Goal: Task Accomplishment & Management: Manage account settings

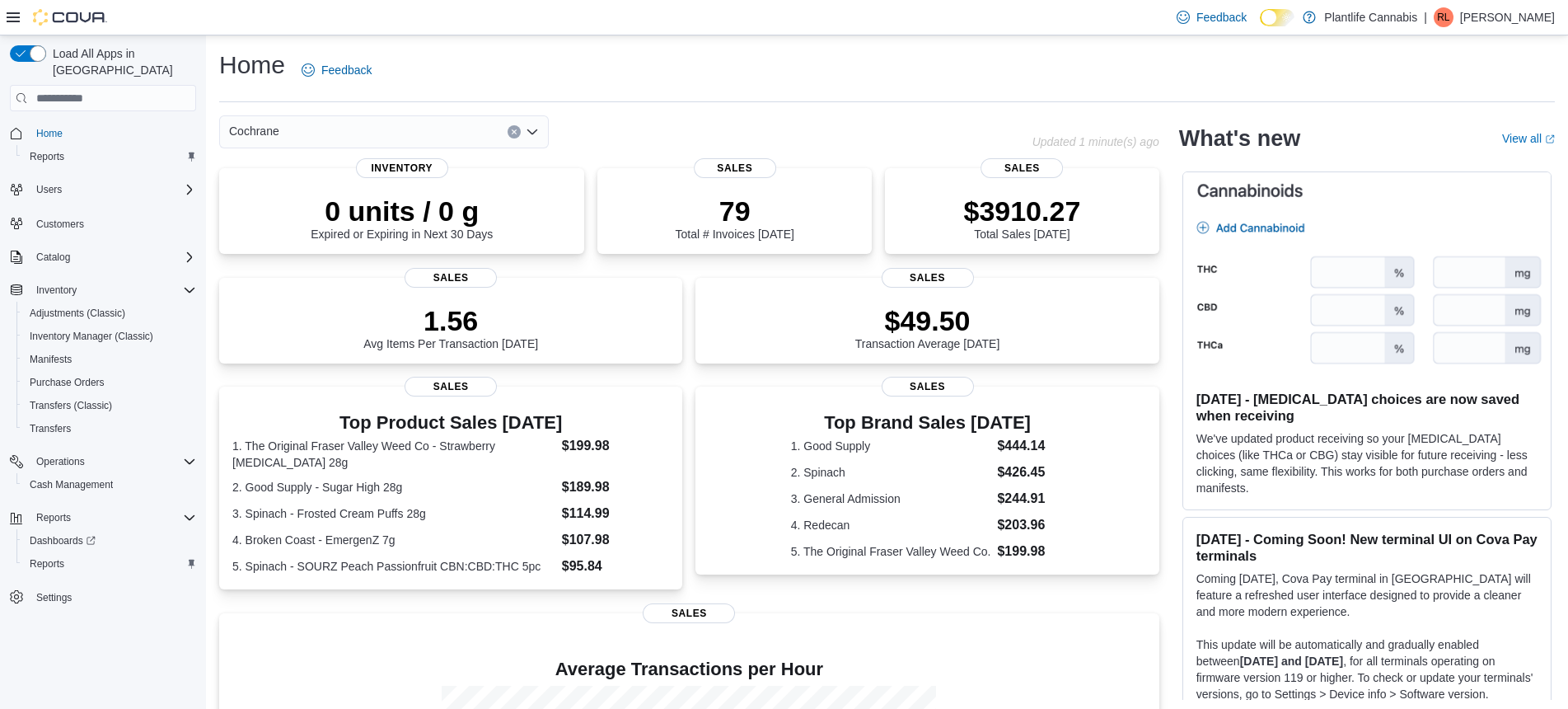
scroll to position [256, 0]
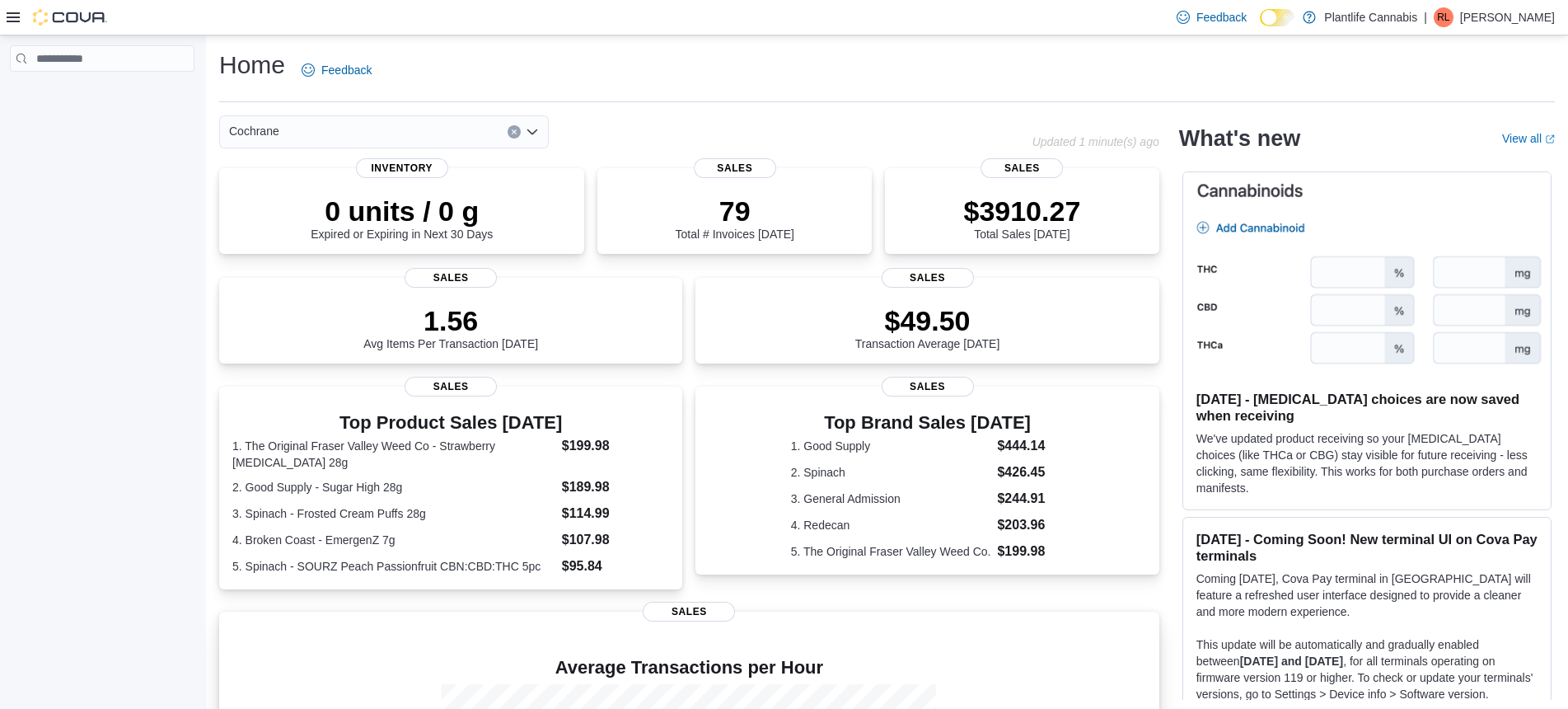
scroll to position [256, 0]
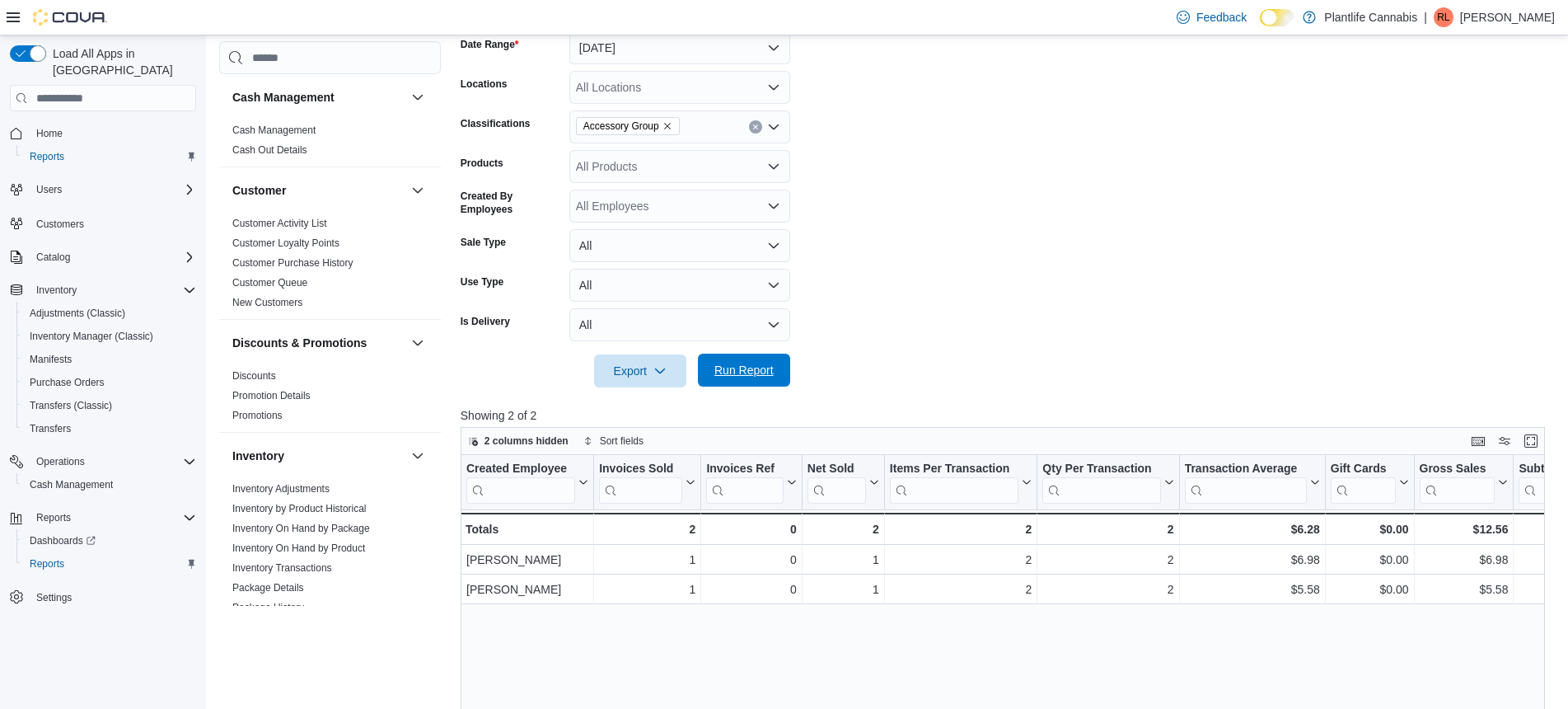
scroll to position [0, 39]
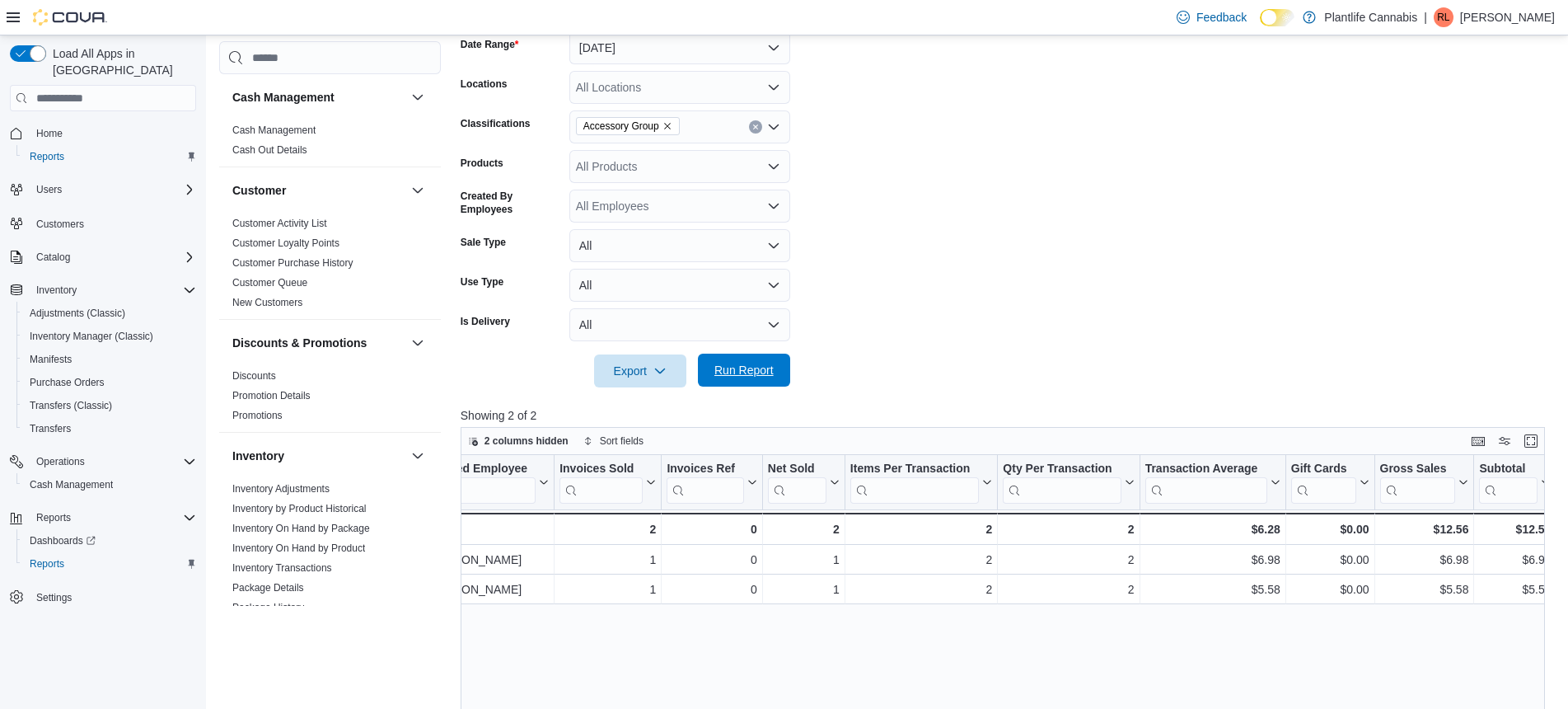
click at [760, 366] on span "Run Report" at bounding box center [744, 370] width 60 height 16
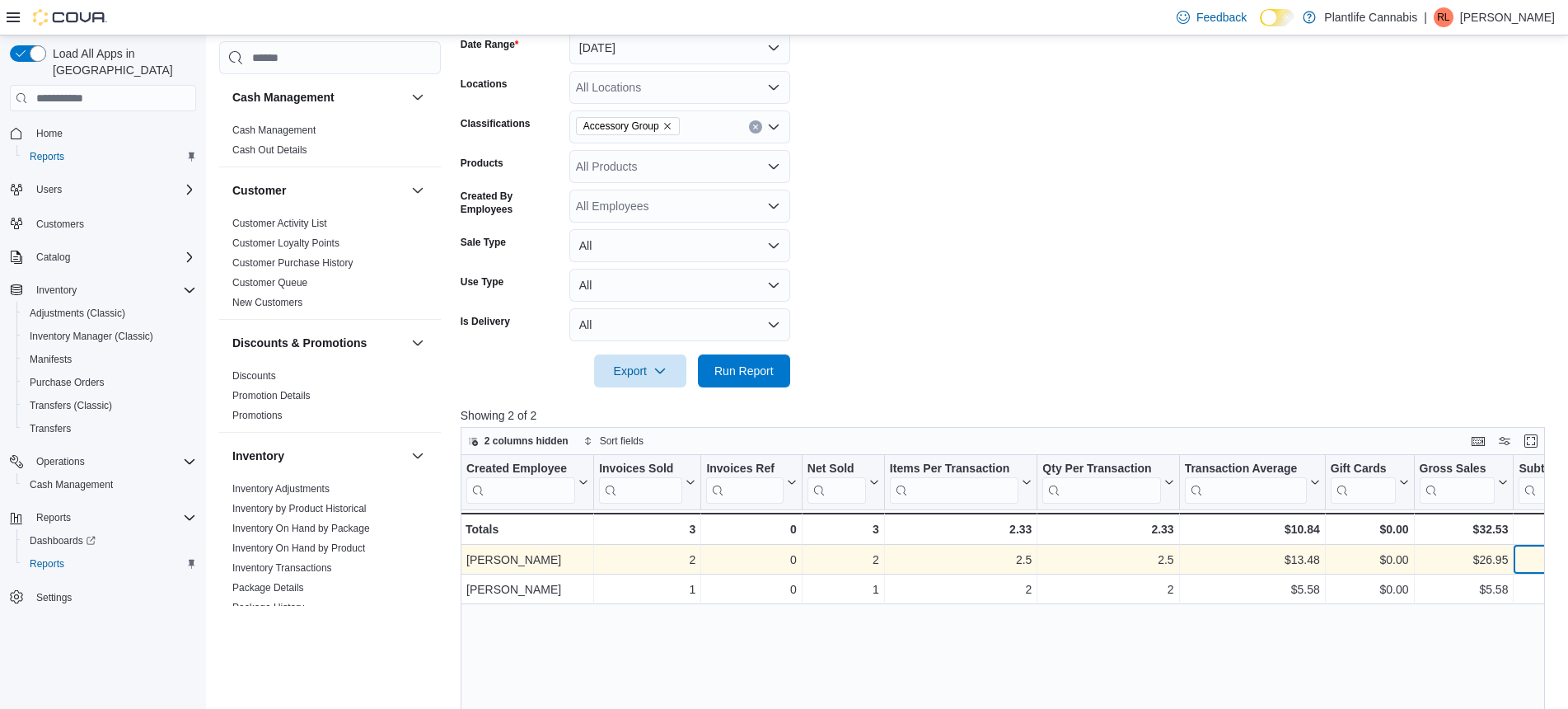
click at [1513, 559] on div "$26.95 - Subtotal, column 10, row 1" at bounding box center [1554, 559] width 83 height 30
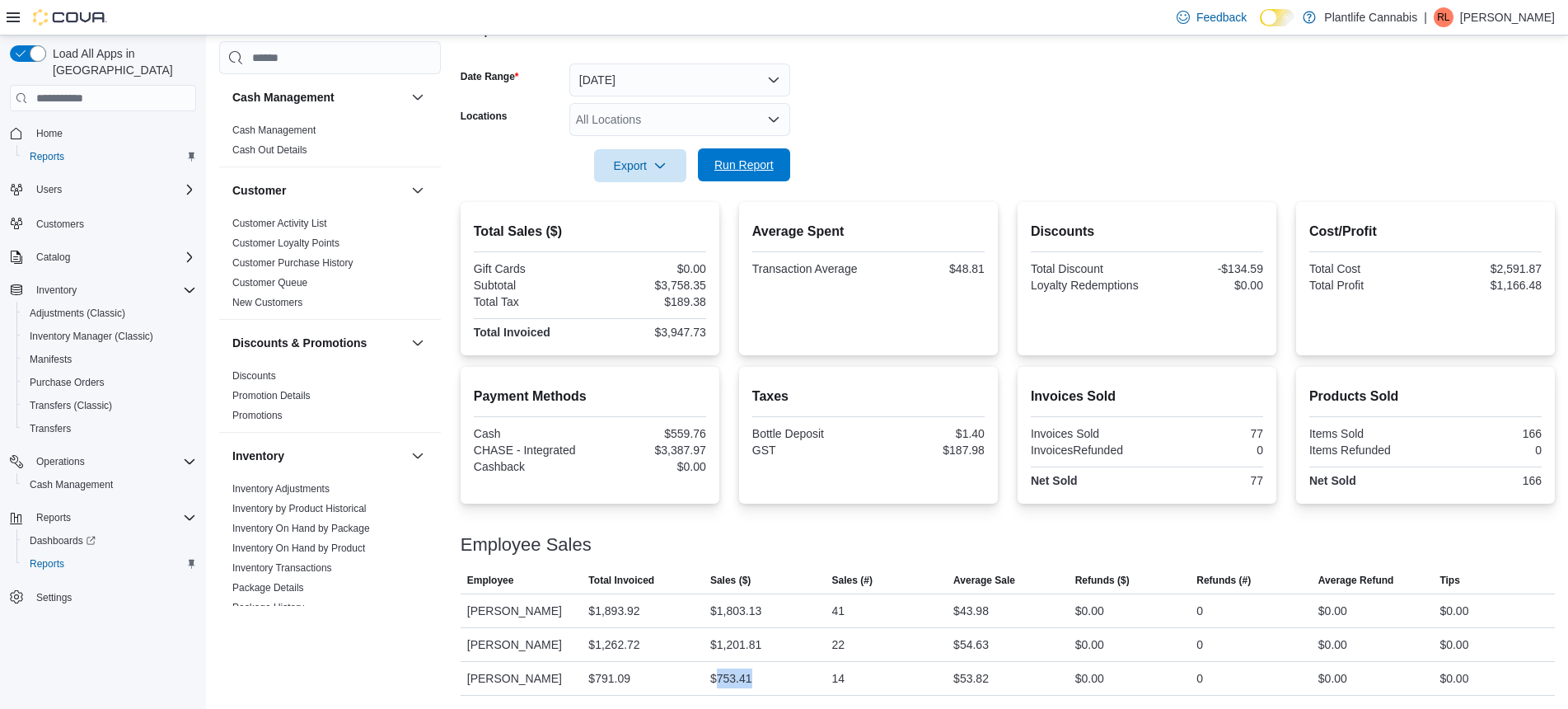
scroll to position [752, 0]
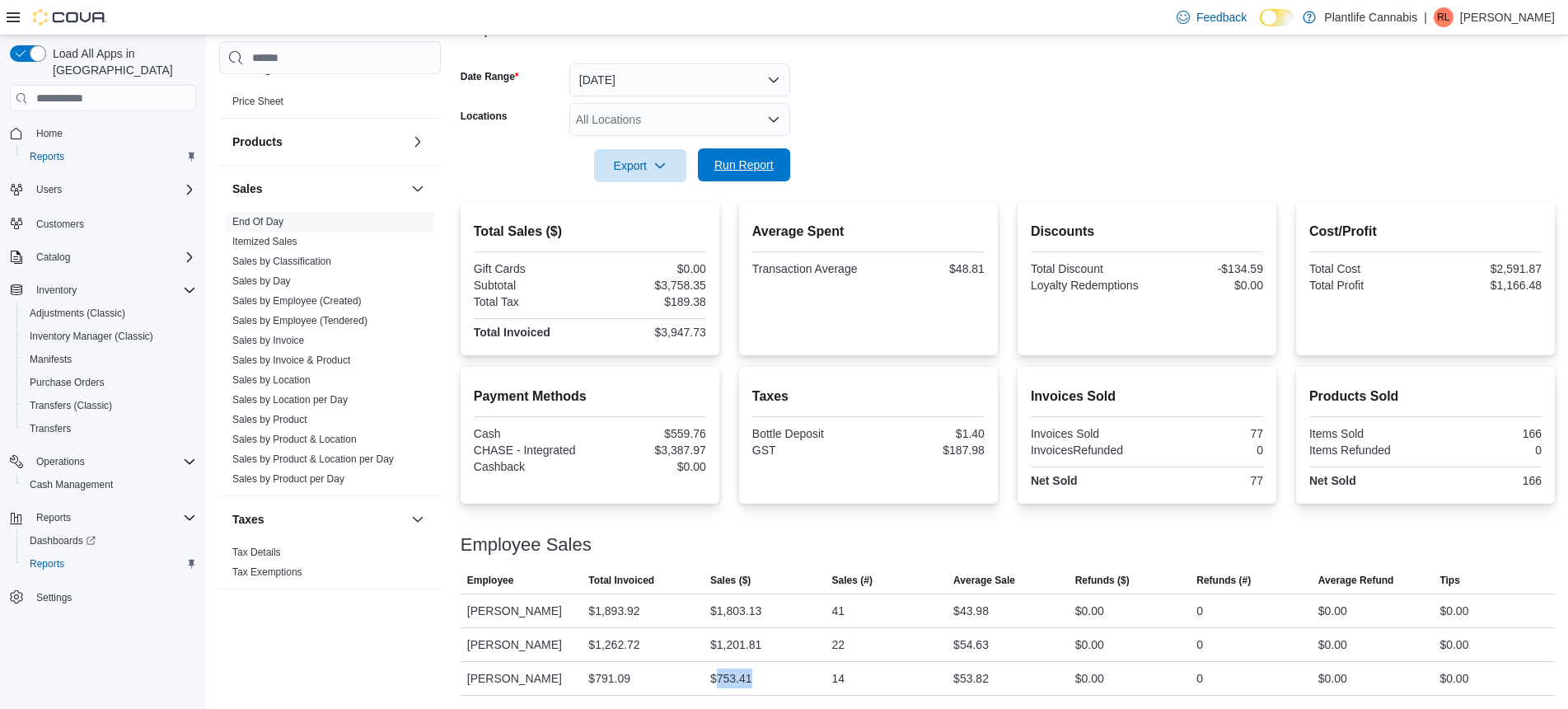
click at [743, 163] on span "Run Report" at bounding box center [744, 164] width 60 height 16
click at [702, 282] on div "$3,910.27" at bounding box center [649, 285] width 112 height 13
copy div "3,910.27"
click at [746, 608] on div "$1,955.05" at bounding box center [736, 610] width 51 height 20
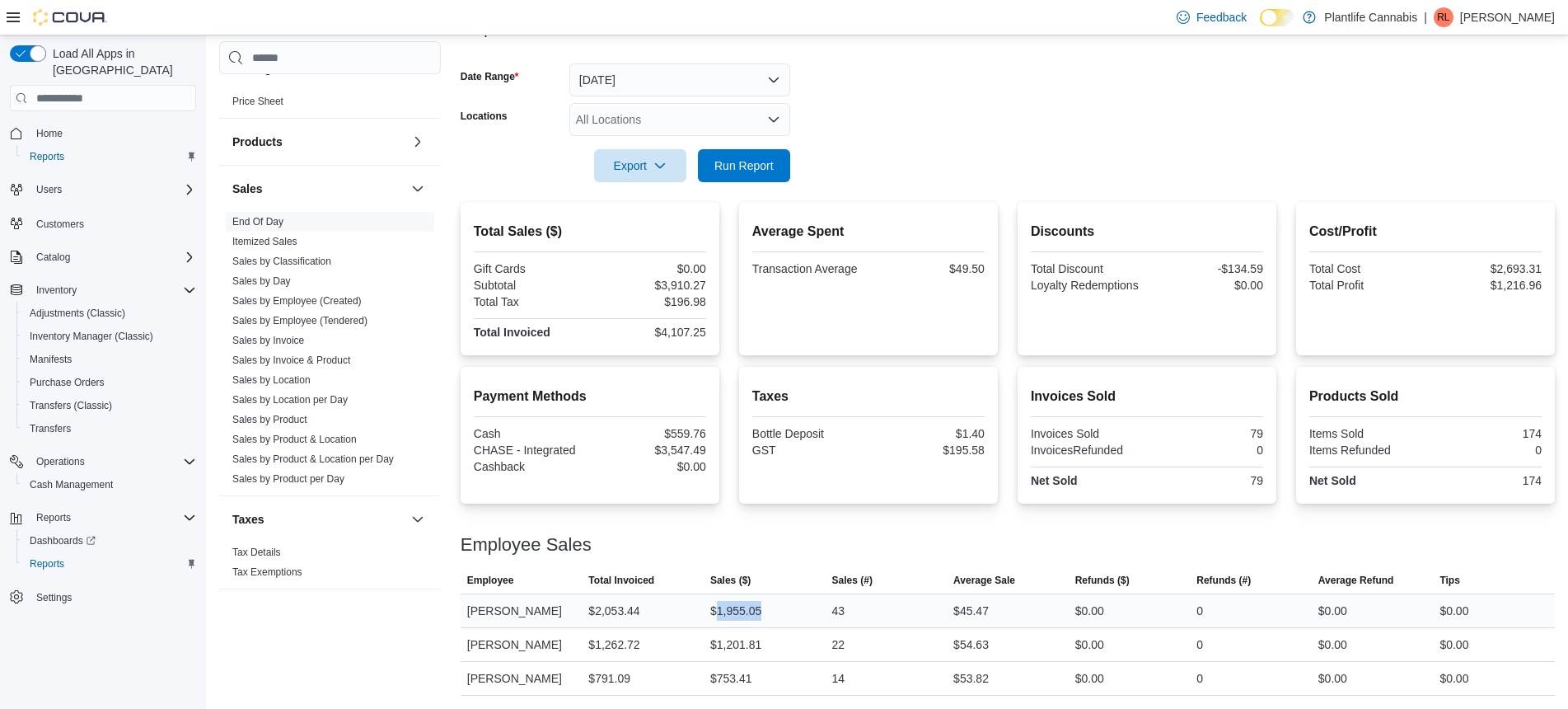
click at [746, 608] on div "$1,955.05" at bounding box center [736, 610] width 51 height 20
copy div "1,955.05"
click at [687, 328] on div "$4,107.25" at bounding box center [649, 331] width 112 height 13
copy div "4,107.25"
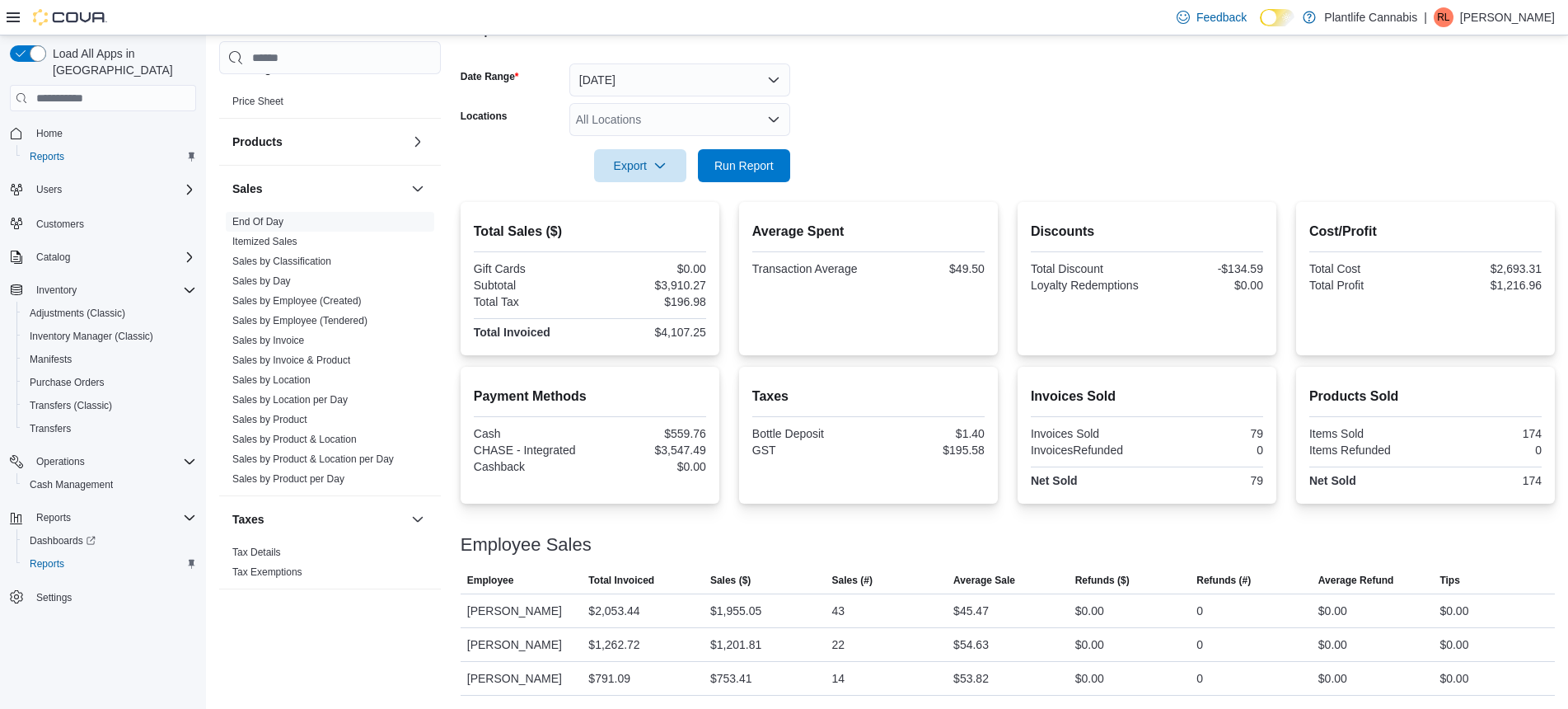
click at [681, 452] on div "$3,547.49" at bounding box center [649, 449] width 112 height 13
copy div "3,547.49"
click at [111, 478] on span "Cash Management" at bounding box center [72, 484] width 84 height 13
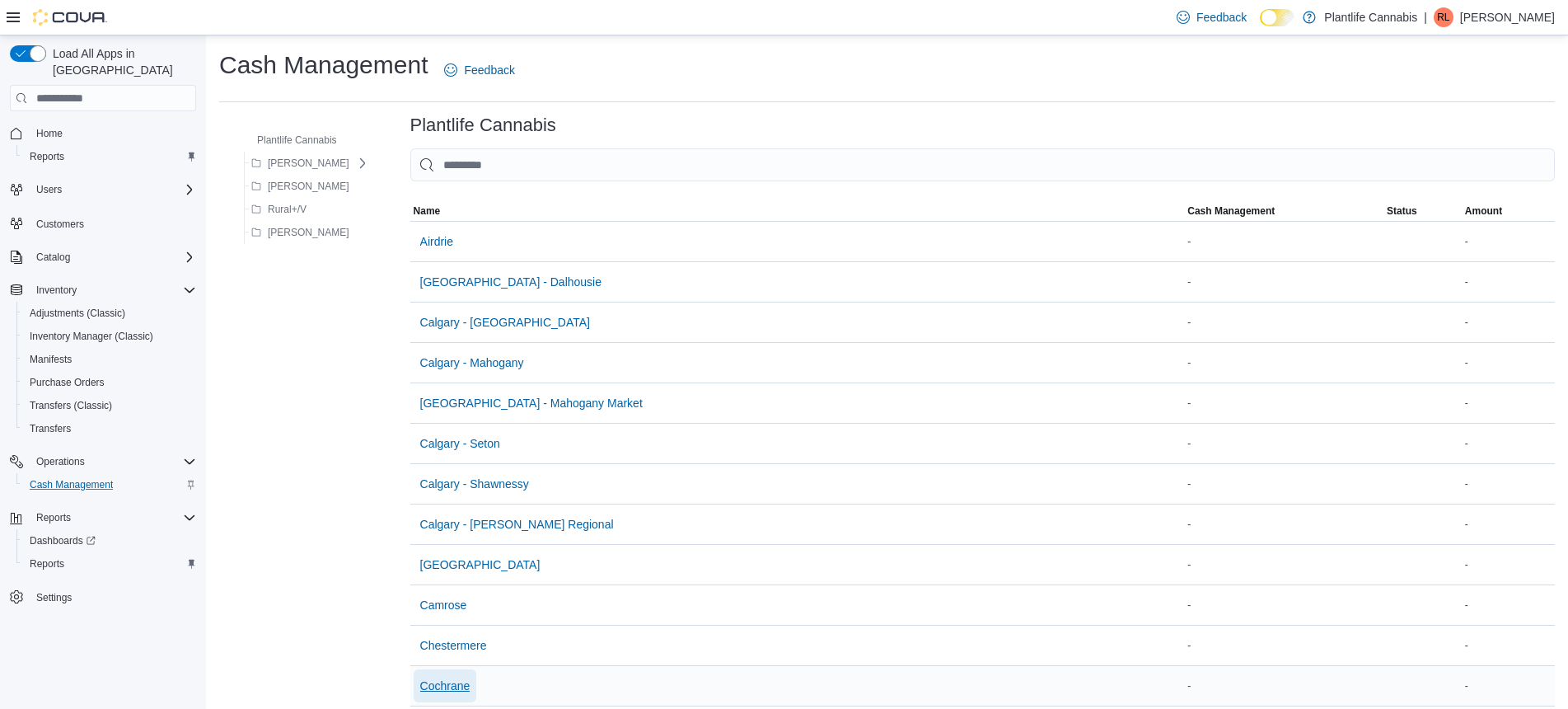
click at [435, 688] on span "Cochrane" at bounding box center [445, 685] width 50 height 16
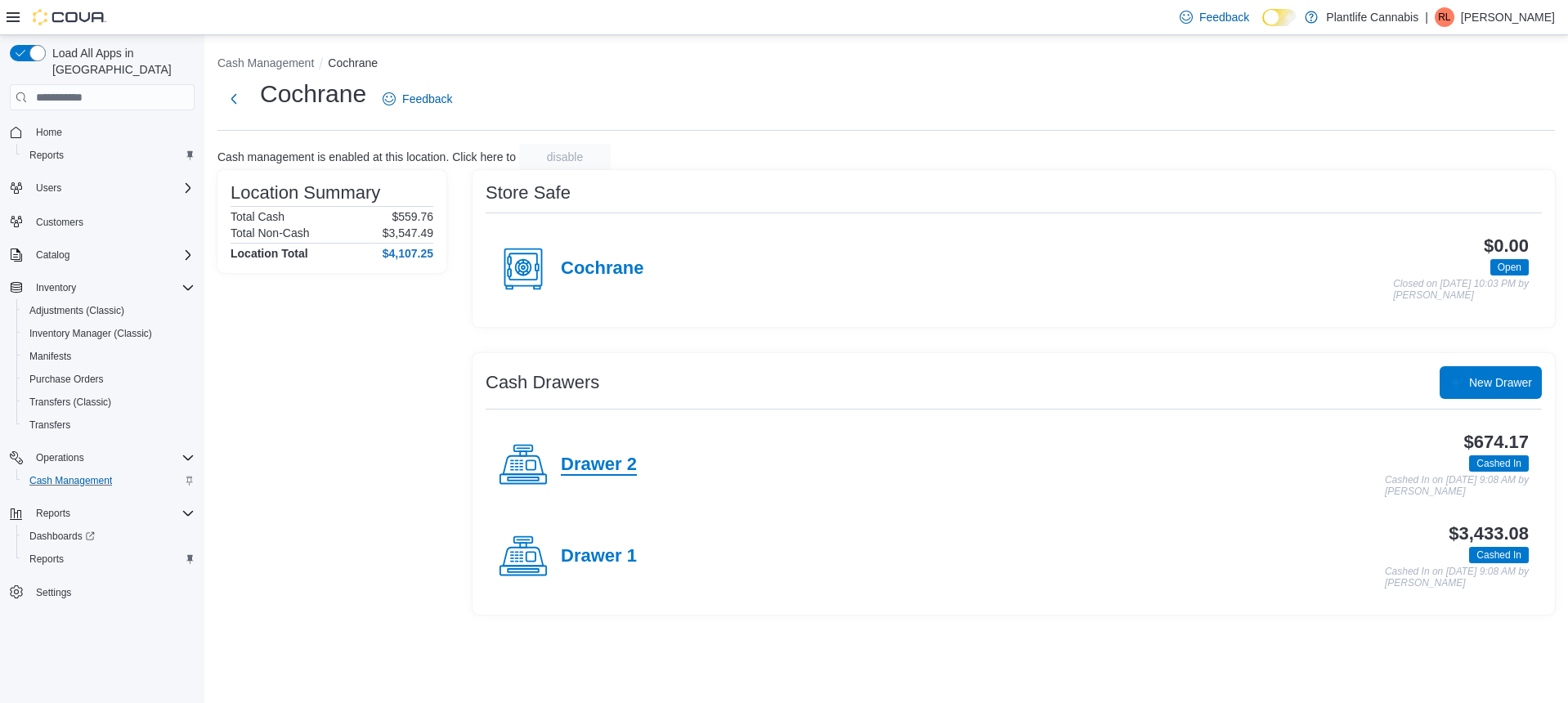
click at [585, 469] on h4 "Drawer 2" at bounding box center [598, 465] width 76 height 21
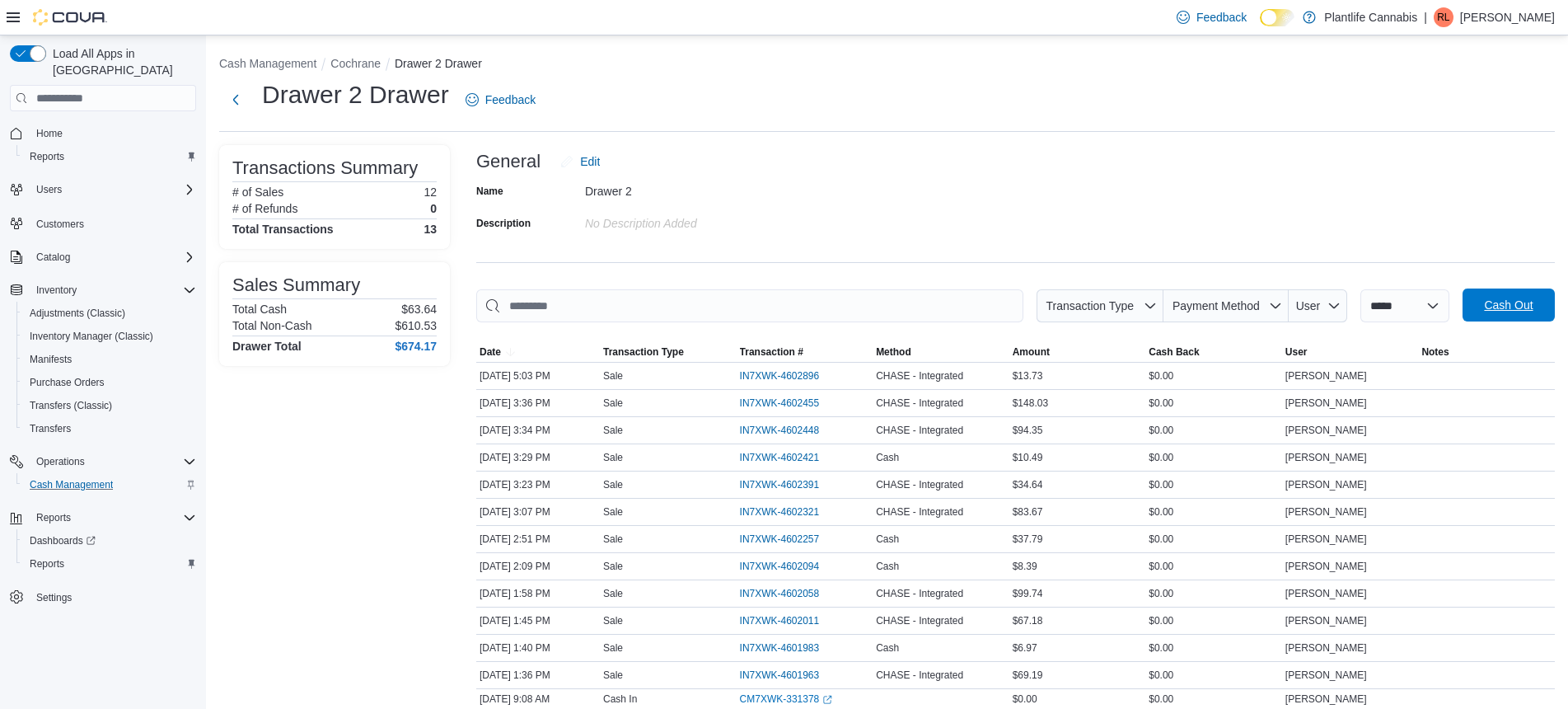
click at [1533, 306] on span "Cash Out" at bounding box center [1508, 304] width 49 height 16
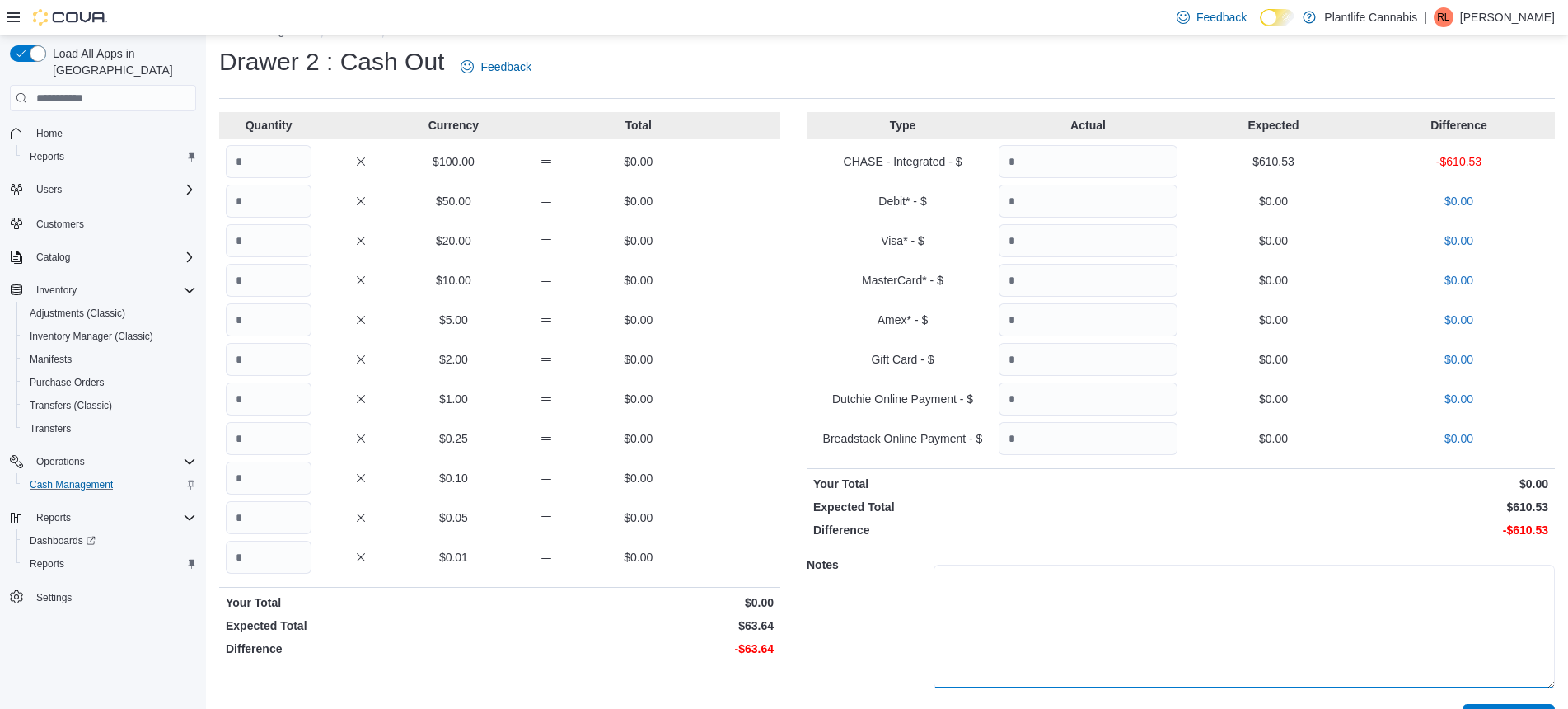
scroll to position [74, 0]
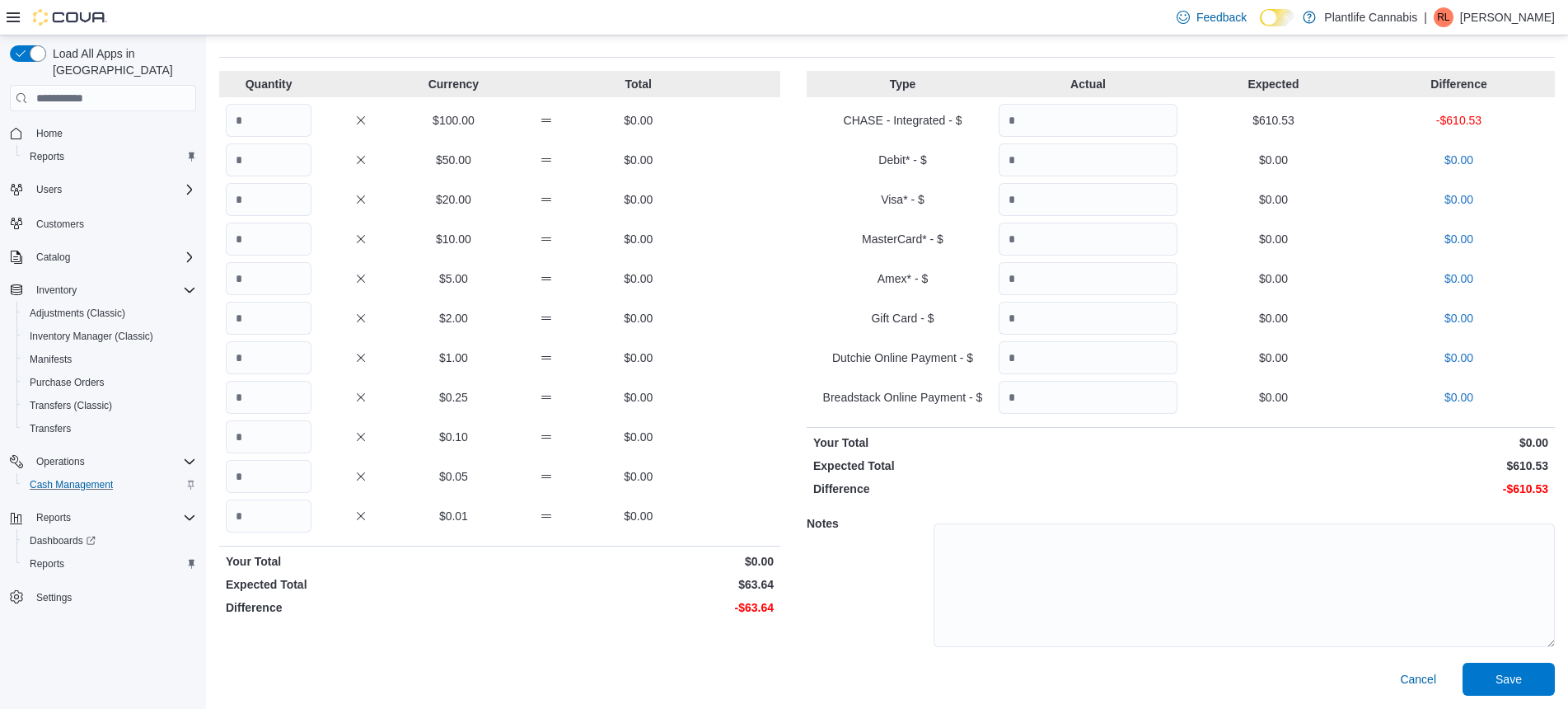
click at [1528, 695] on div "Cash Management Drawer 2 Cash Out Drawer 2 : Cash Out Feedback Quantity Currenc…" at bounding box center [887, 335] width 1362 height 747
click at [1522, 685] on span "Save" at bounding box center [1508, 677] width 26 height 16
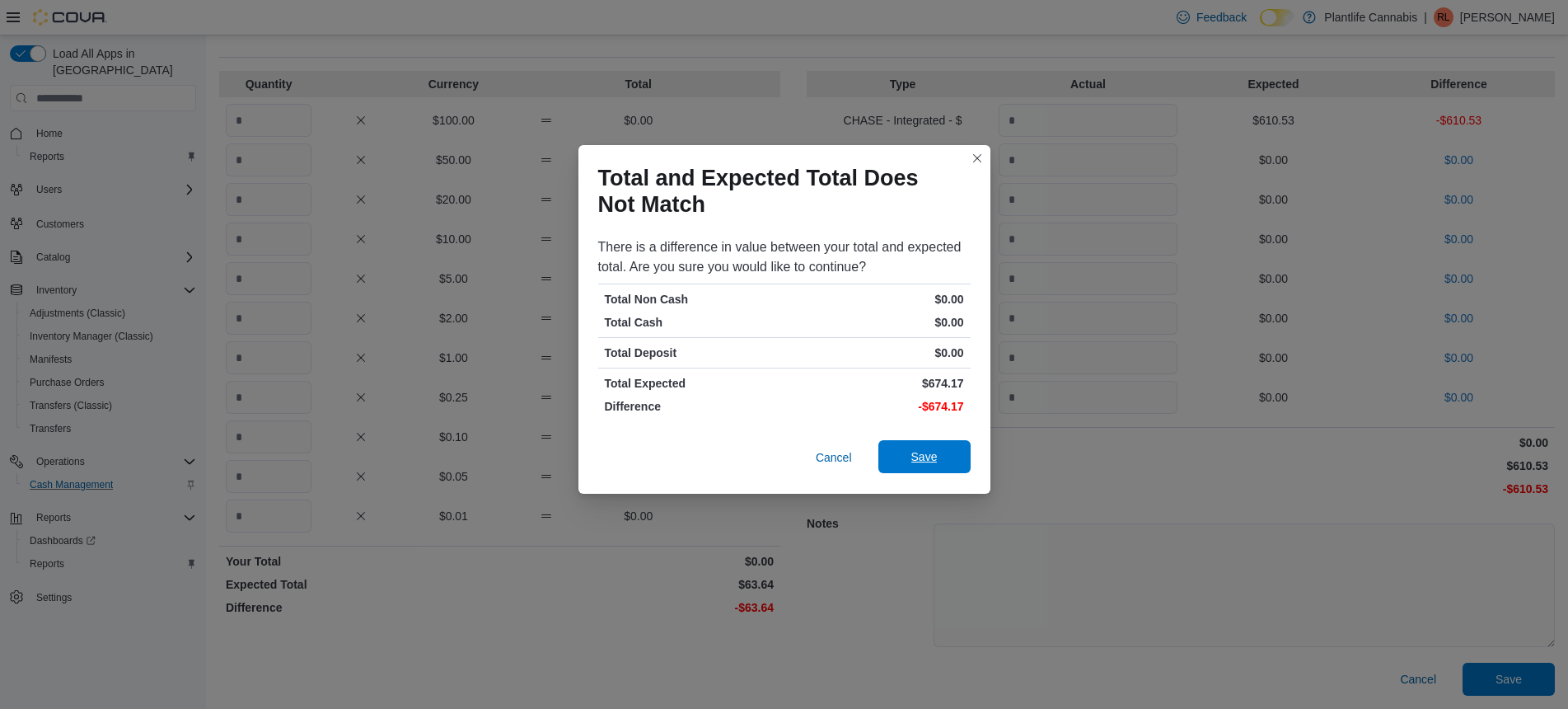
click at [931, 444] on span "Save" at bounding box center [924, 456] width 72 height 33
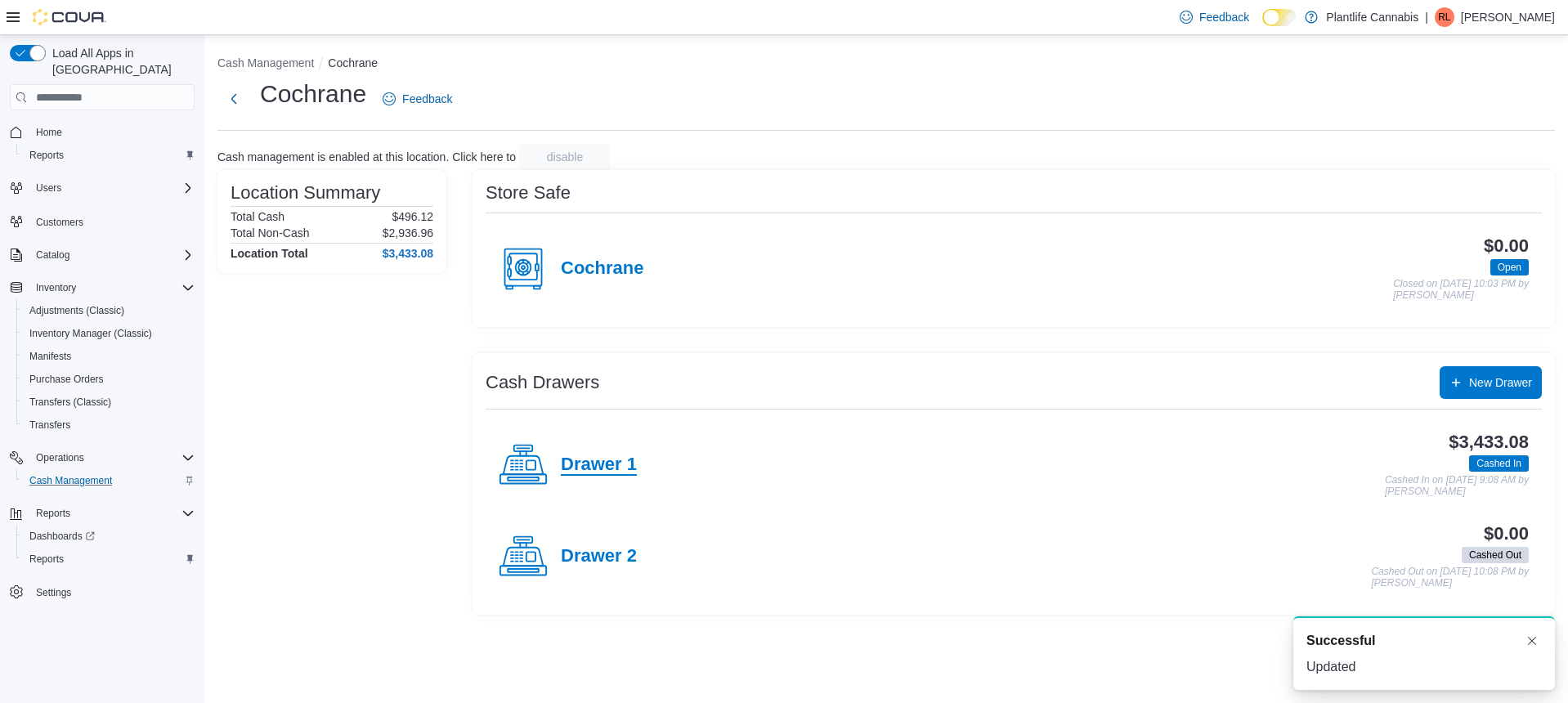
click at [592, 458] on h4 "Drawer 1" at bounding box center [598, 465] width 76 height 21
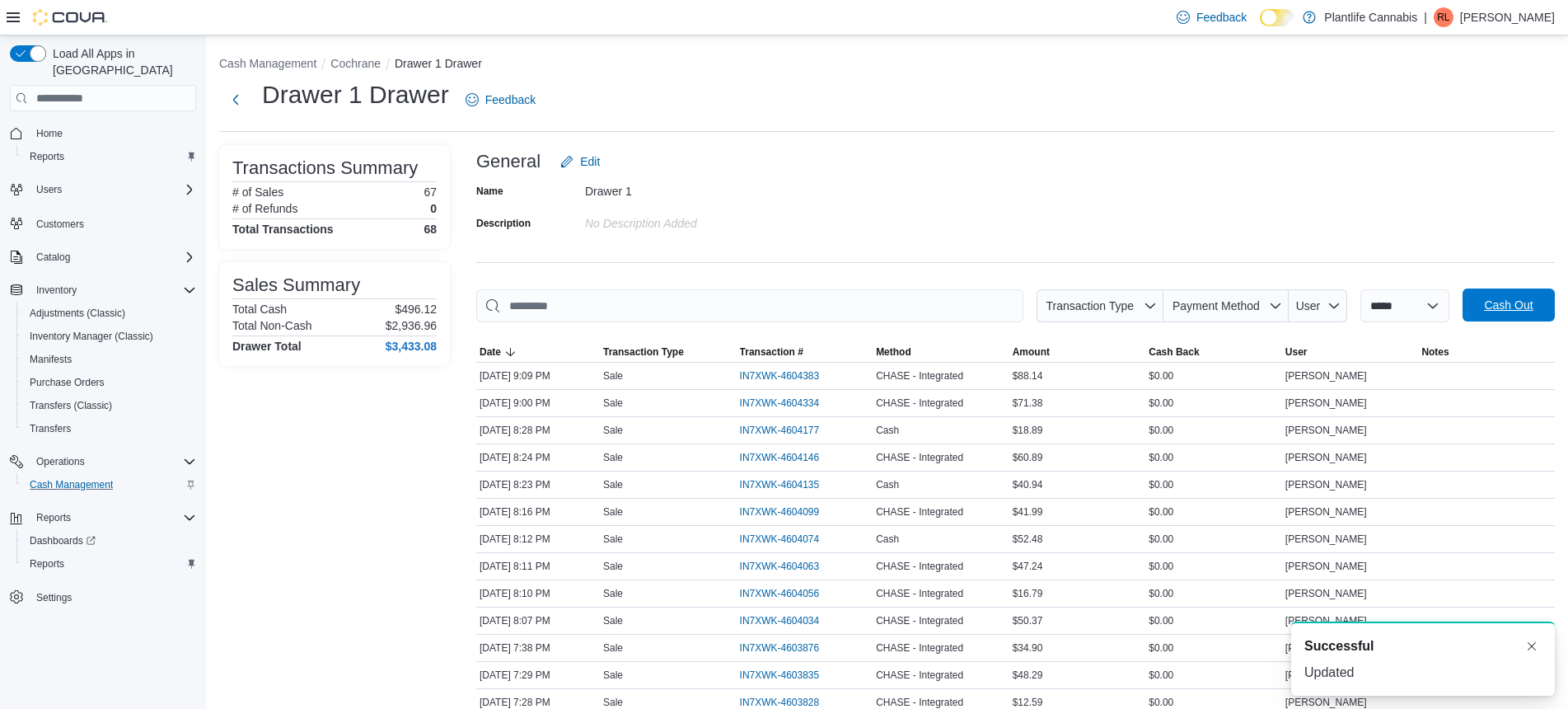
click at [1519, 300] on span "Cash Out" at bounding box center [1508, 304] width 49 height 16
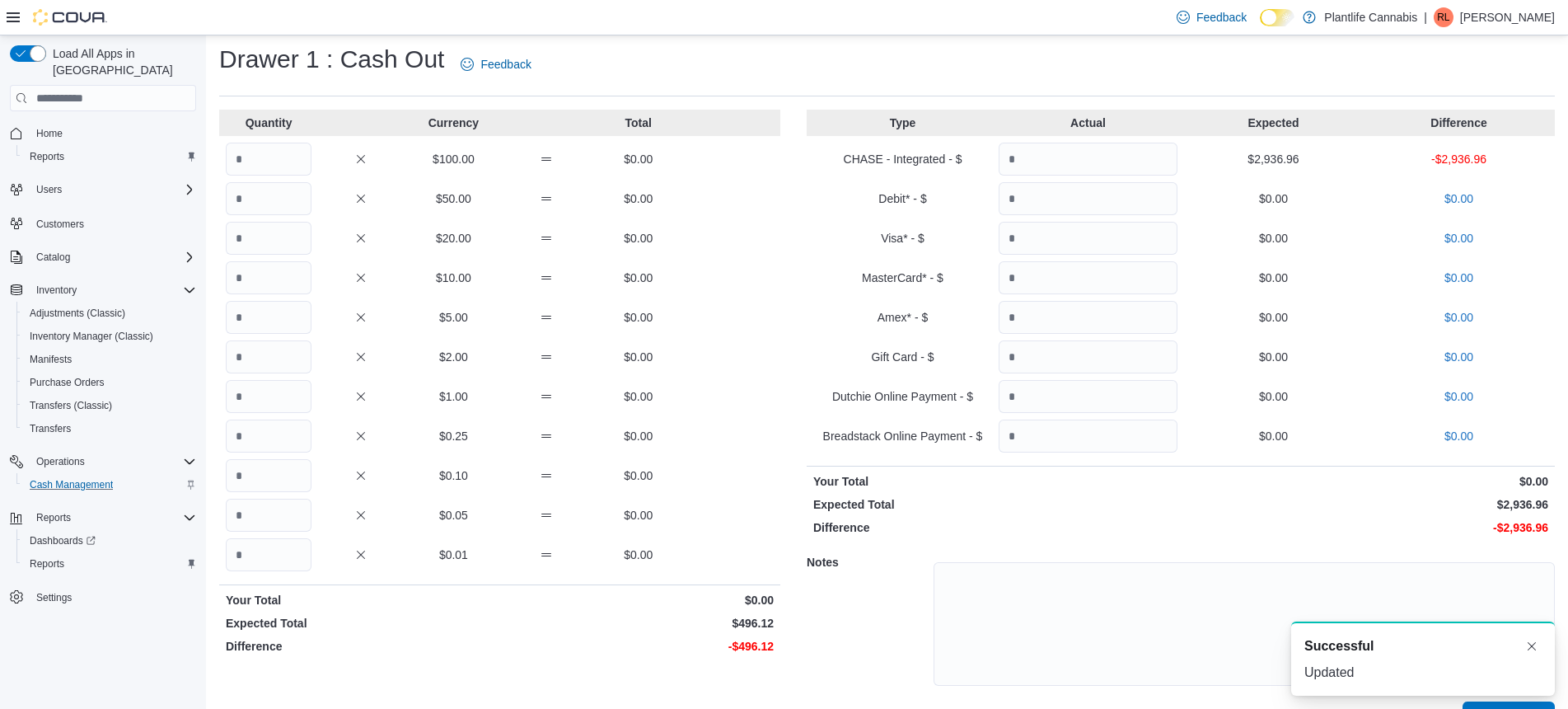
scroll to position [74, 0]
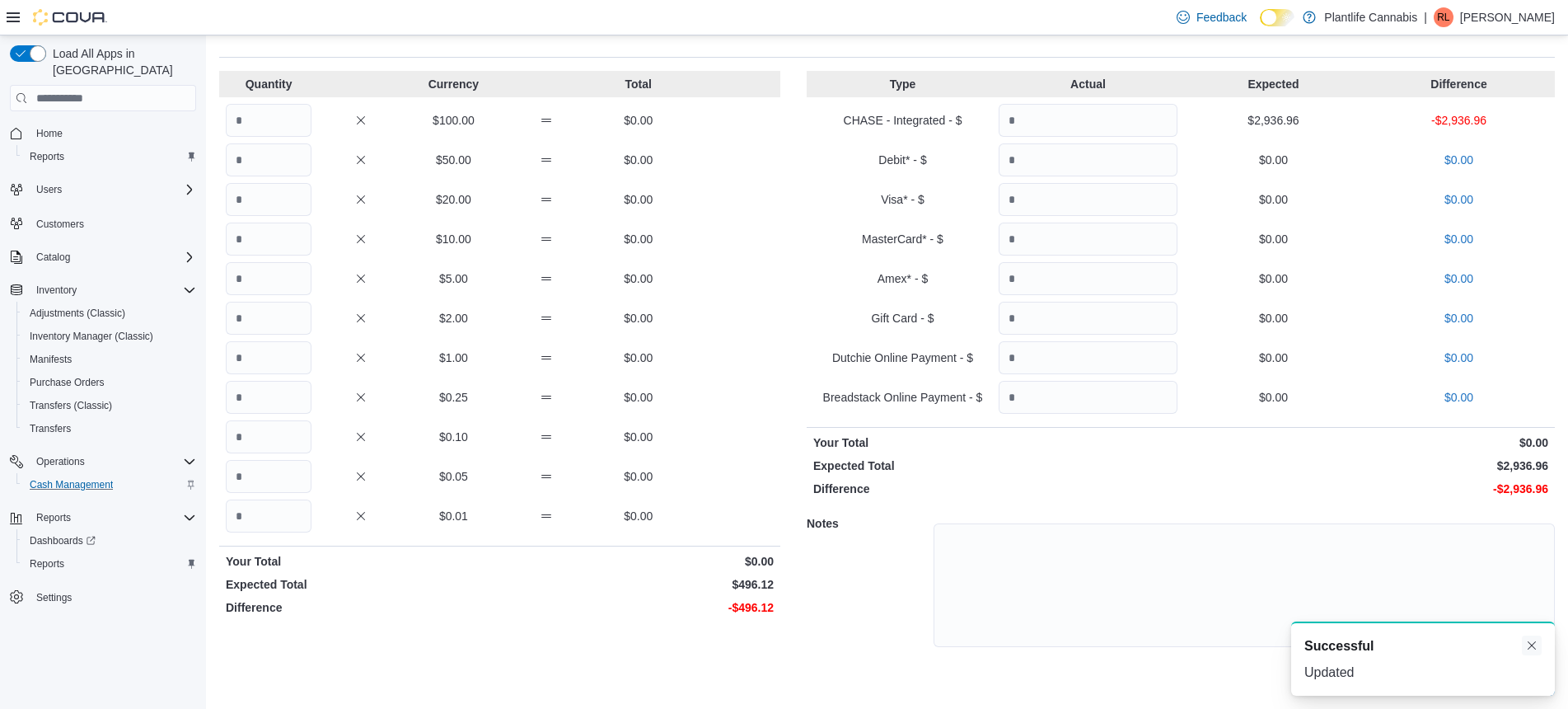
click at [1531, 647] on button "Dismiss toast" at bounding box center [1531, 645] width 20 height 20
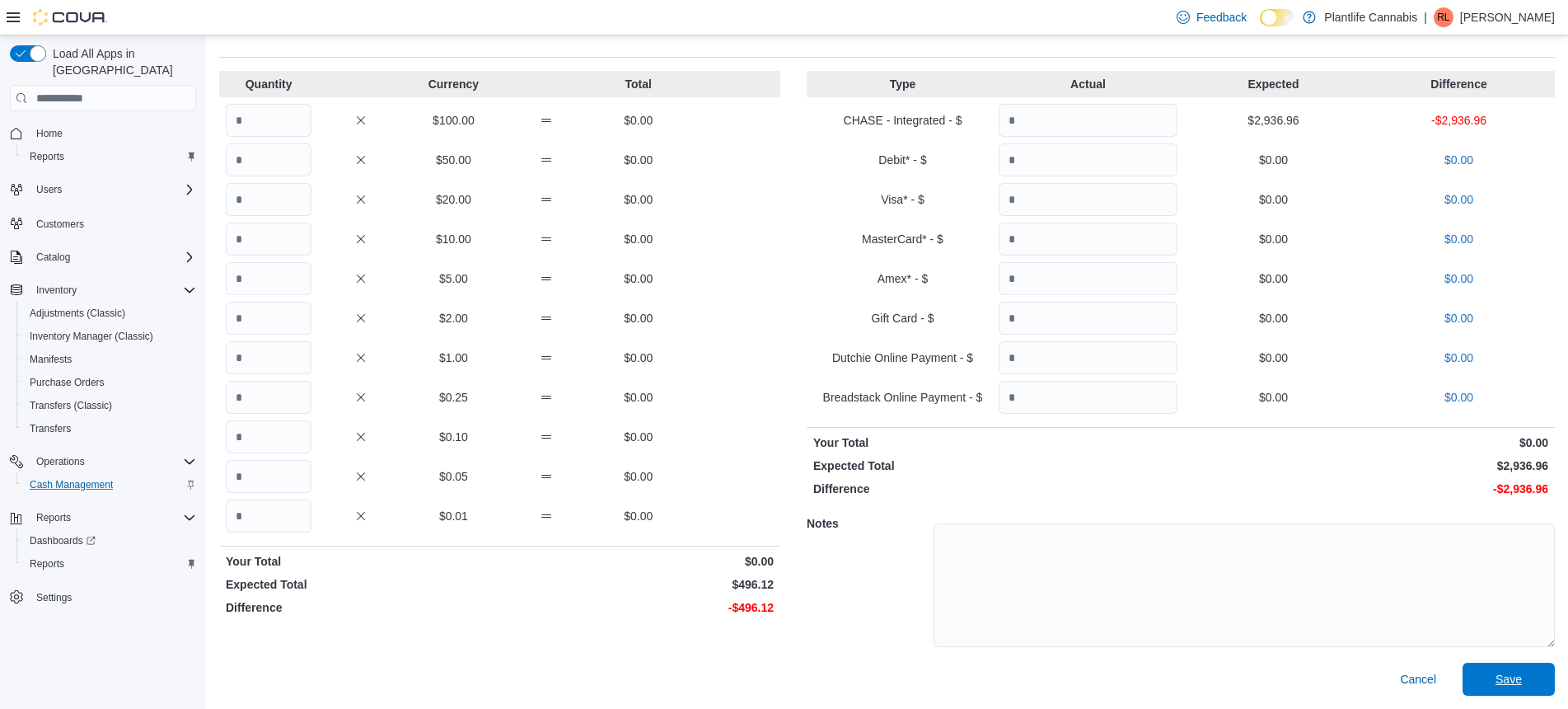
click at [1536, 684] on span "Save" at bounding box center [1508, 678] width 72 height 33
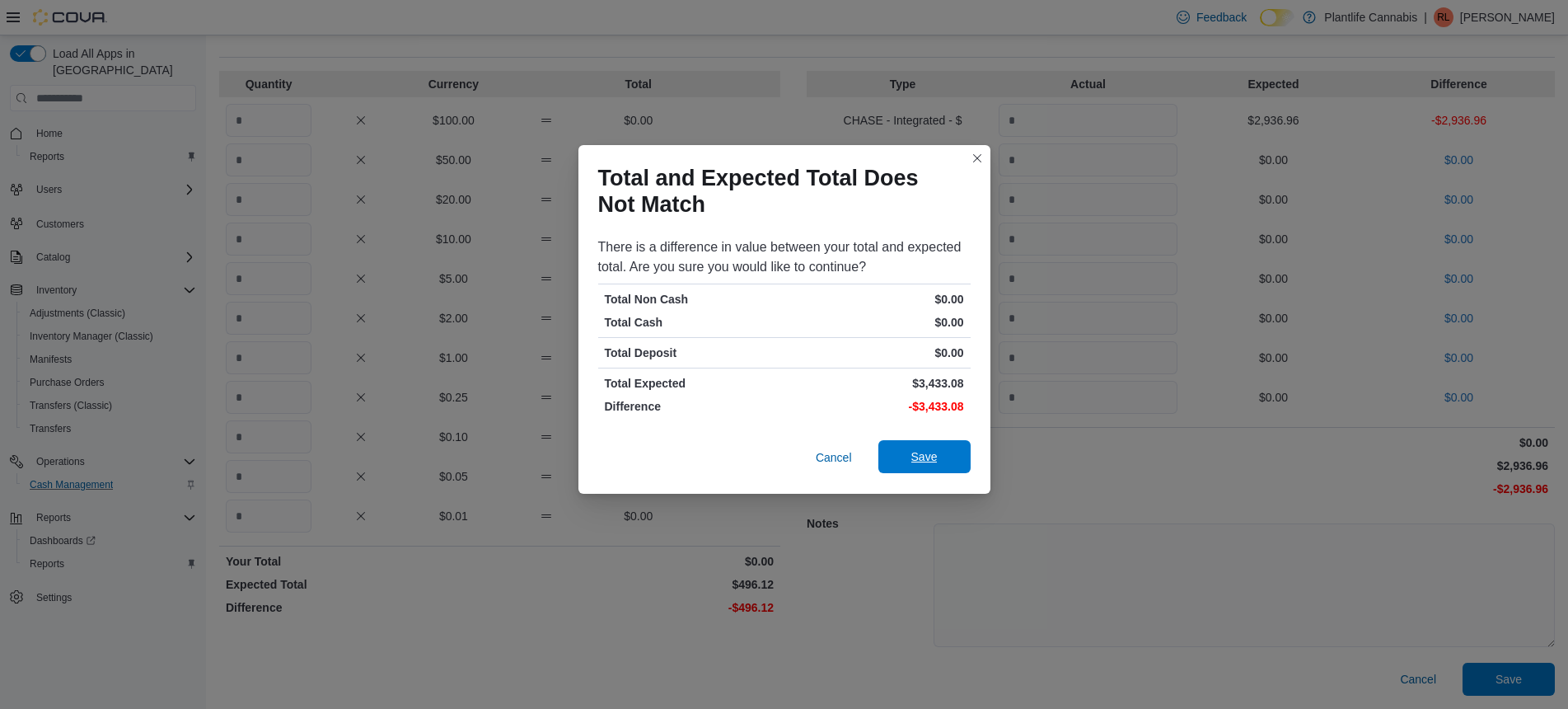
click at [879, 452] on button "Save" at bounding box center [925, 456] width 92 height 33
